Goal: Communication & Community: Ask a question

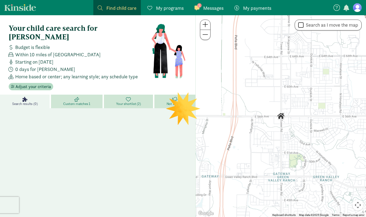
click at [208, 9] on span "Messages" at bounding box center [213, 7] width 20 height 7
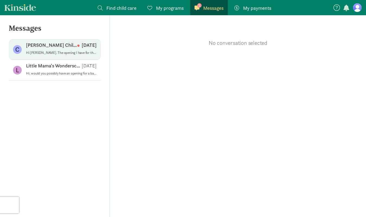
click at [42, 43] on p "[PERSON_NAME] ChildCare" at bounding box center [51, 45] width 51 height 7
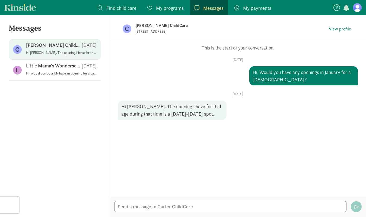
click at [152, 26] on p "[PERSON_NAME] ChildCare" at bounding box center [221, 26] width 171 height 8
click at [174, 83] on div "Thu, Sep 11 Hi, Would you have any openings in January for a 5 month old?" at bounding box center [238, 72] width 240 height 28
click at [159, 23] on p "[PERSON_NAME] ChildCare" at bounding box center [221, 26] width 171 height 8
click at [335, 28] on span "View profile" at bounding box center [340, 29] width 22 height 7
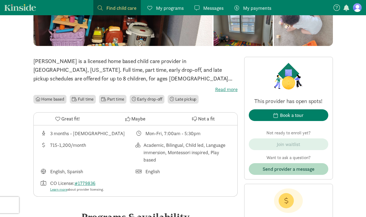
scroll to position [97, 0]
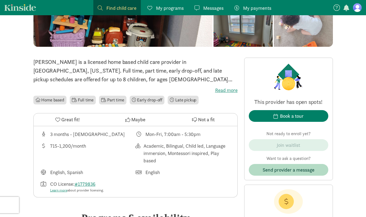
click at [226, 90] on label "Read more" at bounding box center [135, 90] width 204 height 7
click at [0, 0] on input "Read more" at bounding box center [0, 0] width 0 height 0
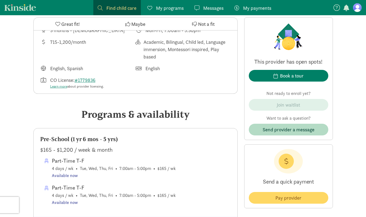
scroll to position [0, 0]
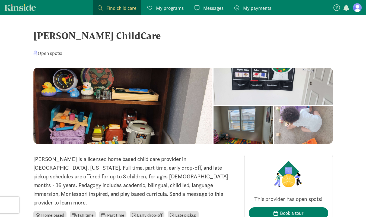
click at [179, 7] on span "My programs" at bounding box center [170, 7] width 28 height 7
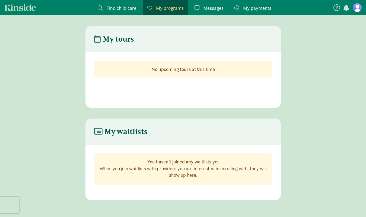
click at [206, 9] on span "Messages" at bounding box center [213, 7] width 20 height 7
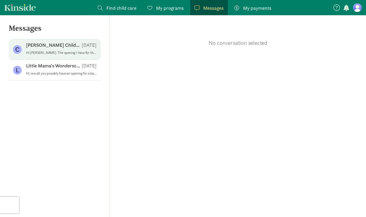
click at [60, 48] on p "[PERSON_NAME] ChildCare" at bounding box center [54, 45] width 56 height 7
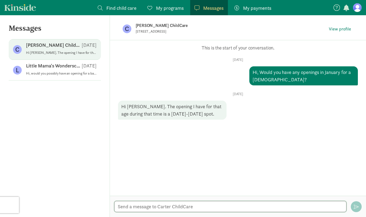
click at [159, 203] on textarea at bounding box center [230, 206] width 232 height 11
click at [133, 26] on div "C [PERSON_NAME] ChildCare [STREET_ADDRESS] View profile" at bounding box center [238, 28] width 248 height 27
click at [342, 31] on span "View profile" at bounding box center [340, 29] width 22 height 7
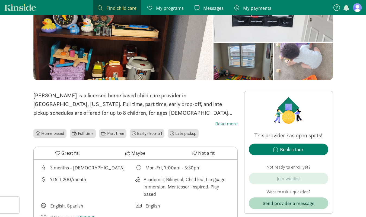
scroll to position [32, 0]
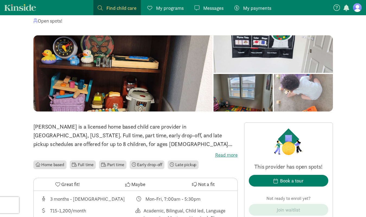
click at [208, 9] on span "Messages" at bounding box center [213, 7] width 20 height 7
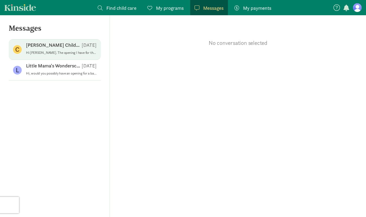
click at [76, 50] on p "Hi [PERSON_NAME]. The opening I have for that age during that time is a [DATE]-…" at bounding box center [61, 52] width 71 height 4
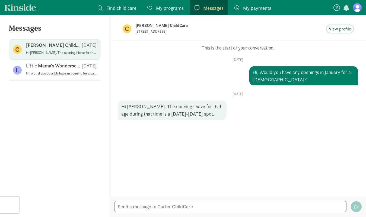
click at [335, 28] on span "View profile" at bounding box center [340, 29] width 22 height 7
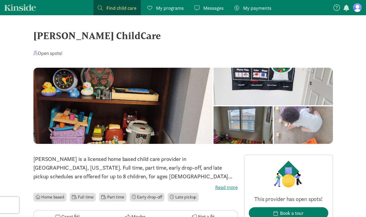
click at [116, 97] on div at bounding box center [122, 106] width 179 height 76
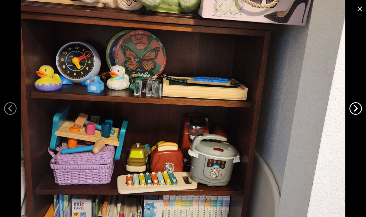
click at [357, 108] on link "›" at bounding box center [355, 108] width 12 height 12
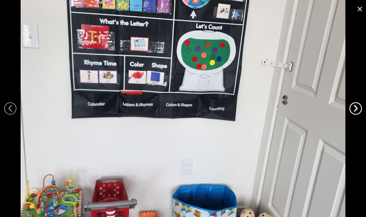
click at [356, 110] on link "›" at bounding box center [355, 108] width 12 height 12
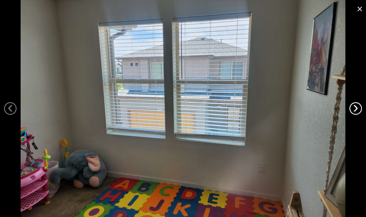
click at [356, 110] on link "›" at bounding box center [355, 108] width 12 height 12
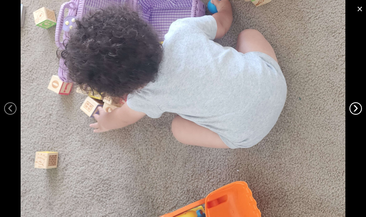
click at [356, 110] on link "›" at bounding box center [355, 108] width 12 height 12
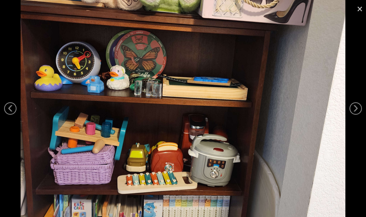
click at [360, 8] on link "×" at bounding box center [360, 8] width 12 height 16
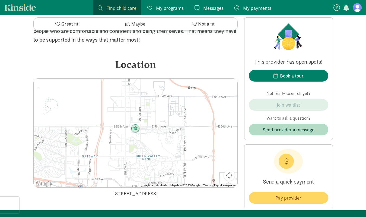
scroll to position [747, 0]
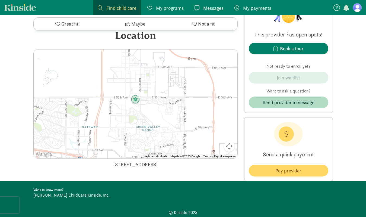
click at [62, 195] on link "[PERSON_NAME] ChildCare" at bounding box center [59, 195] width 53 height 6
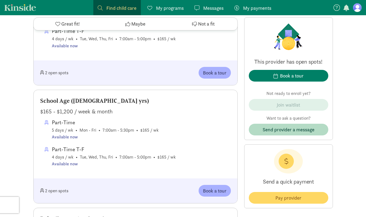
scroll to position [309, 0]
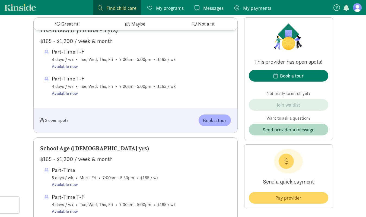
click at [206, 13] on link "Messages Messages" at bounding box center [209, 7] width 38 height 15
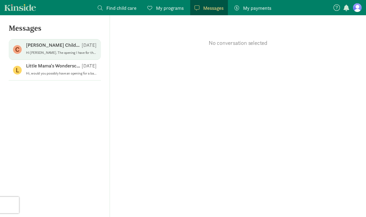
click at [56, 46] on p "[PERSON_NAME] ChildCare" at bounding box center [54, 45] width 56 height 7
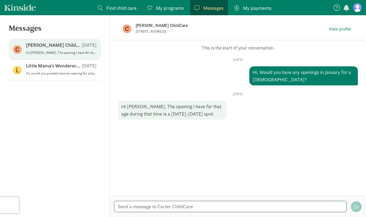
click at [192, 209] on textarea at bounding box center [230, 206] width 232 height 11
click at [117, 206] on textarea "What is your price for full time? (Tue-Fri)" at bounding box center [230, 206] width 232 height 11
click at [213, 209] on textarea "What is your price for full time? (Tue-Fri)" at bounding box center [230, 206] width 232 height 11
type textarea "What is your price for full time? (Tue-Fri) I would love to meet you if you hav…"
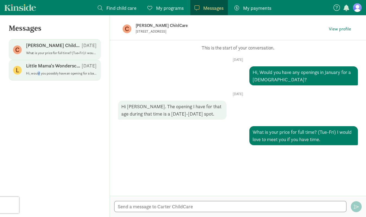
click at [39, 72] on p "Hi, would you possibly have an opening for a baby in [DATE]? We live in the are…" at bounding box center [61, 73] width 71 height 4
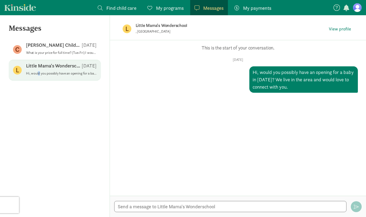
click at [28, 11] on link "Kinside" at bounding box center [20, 7] width 32 height 7
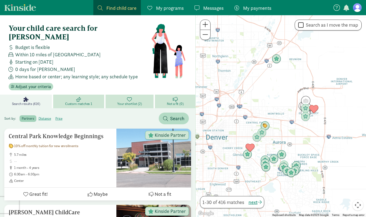
click at [212, 11] on span "Messages" at bounding box center [213, 7] width 20 height 7
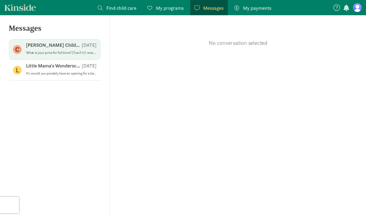
click at [69, 45] on div "[PERSON_NAME] ChildCare [DATE]" at bounding box center [61, 46] width 71 height 9
